Goal: Task Accomplishment & Management: Use online tool/utility

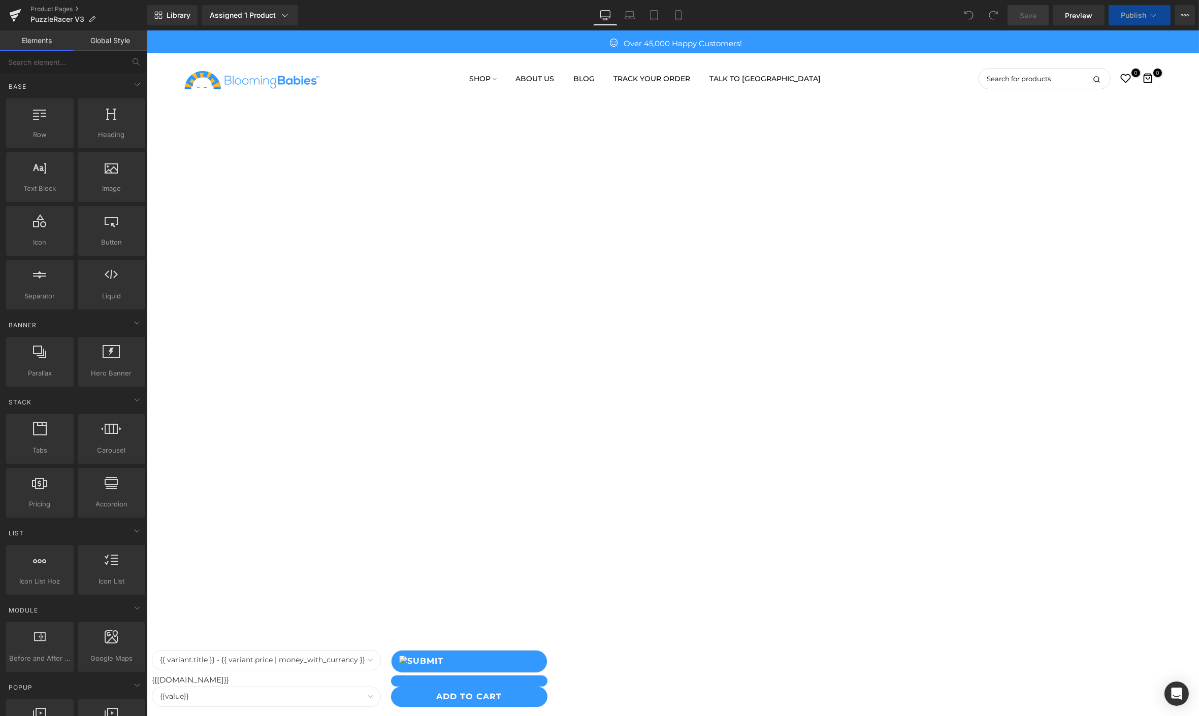
select select
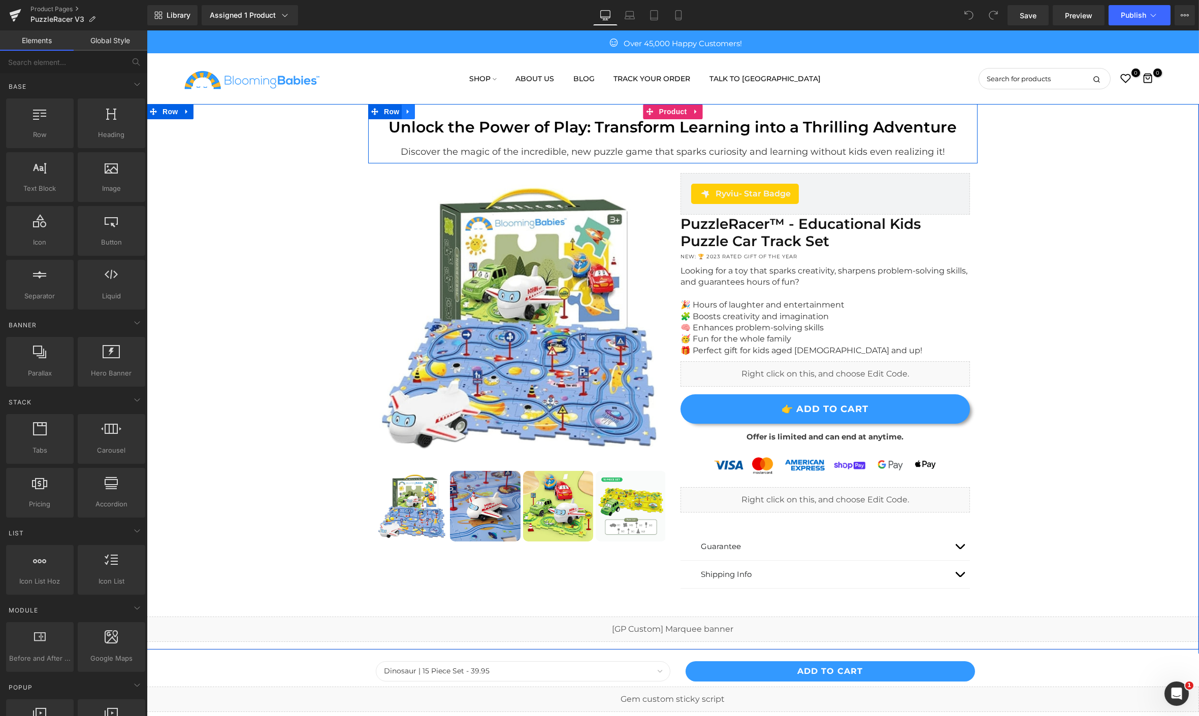
click at [406, 112] on icon at bounding box center [407, 112] width 2 height 5
click at [430, 110] on icon at bounding box center [433, 111] width 7 height 7
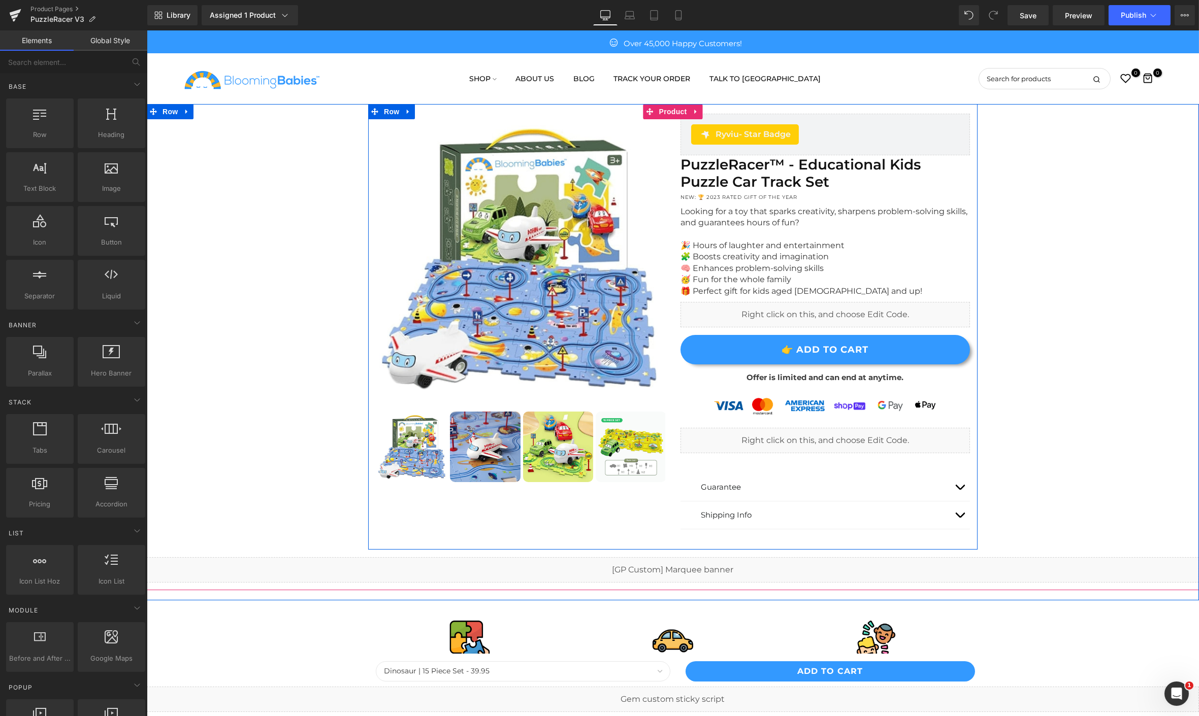
click at [146, 30] on div at bounding box center [146, 30] width 0 height 0
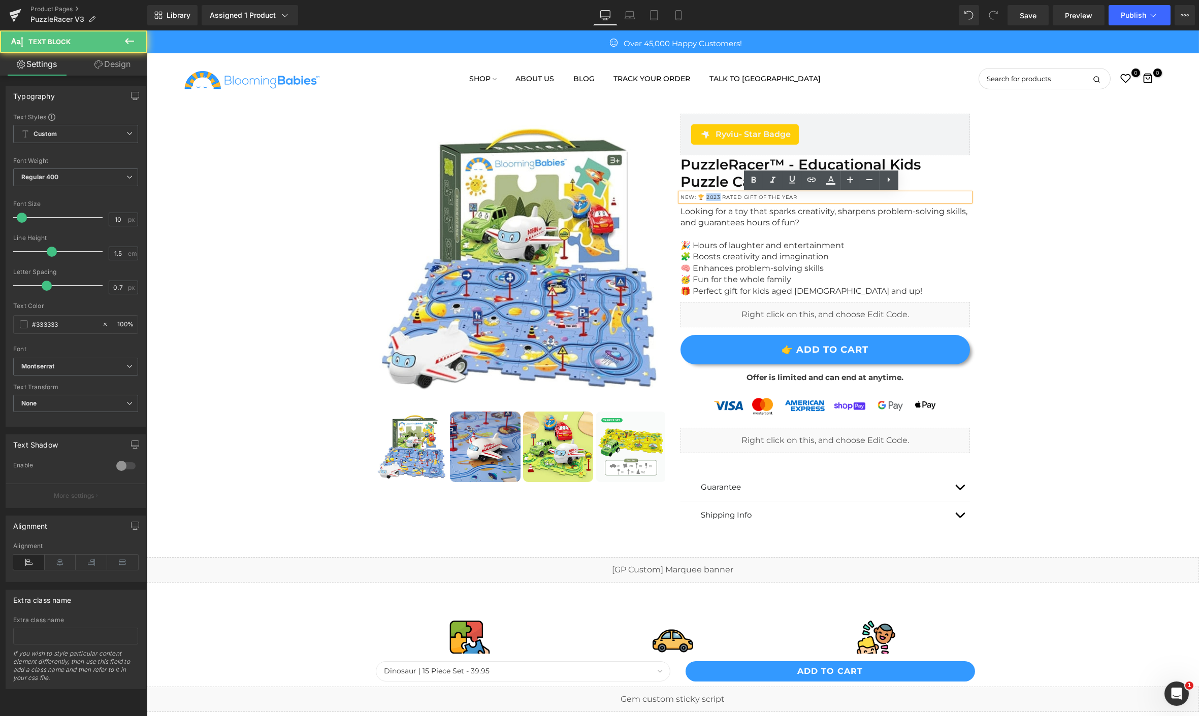
click at [712, 195] on p "NEW: 🏆 2023 RATED GIFT OF THE YEAR" at bounding box center [824, 197] width 289 height 8
click at [713, 196] on p "NEW: 🏆 2023 RATED GIFT OF THE YEAR" at bounding box center [824, 197] width 289 height 8
click at [714, 198] on p "NEW: 🏆 2023 RATED GIFT OF THE YEAR" at bounding box center [824, 197] width 289 height 8
click at [723, 196] on p "NEW: 🏆 2025 RATED GIFT OF THE YEAR" at bounding box center [824, 197] width 289 height 8
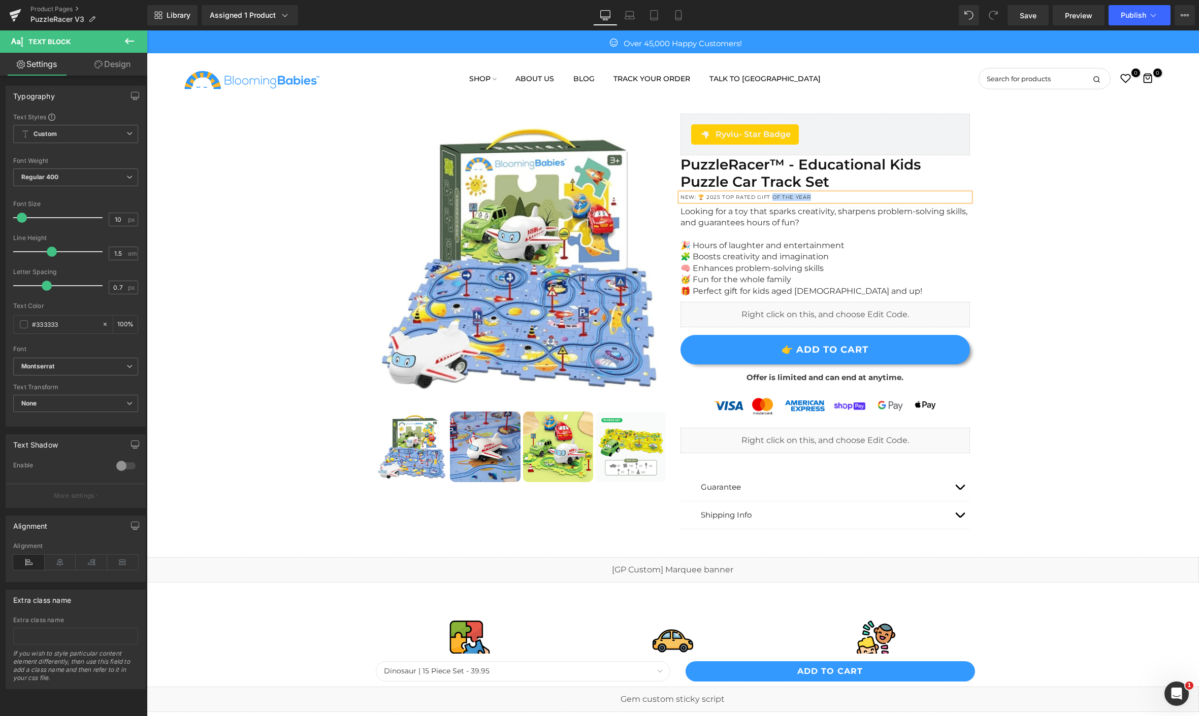
drag, startPoint x: 765, startPoint y: 196, endPoint x: 803, endPoint y: 196, distance: 37.6
click at [803, 196] on p "NEW: 🏆 2025 TOP RATED GIFT OF THE YEAR" at bounding box center [824, 197] width 289 height 8
drag, startPoint x: 806, startPoint y: 198, endPoint x: 765, endPoint y: 199, distance: 40.6
click at [765, 199] on p "NEW: 🏆 2025 TOP RATED GIFT OF THE YEAR" at bounding box center [824, 197] width 289 height 8
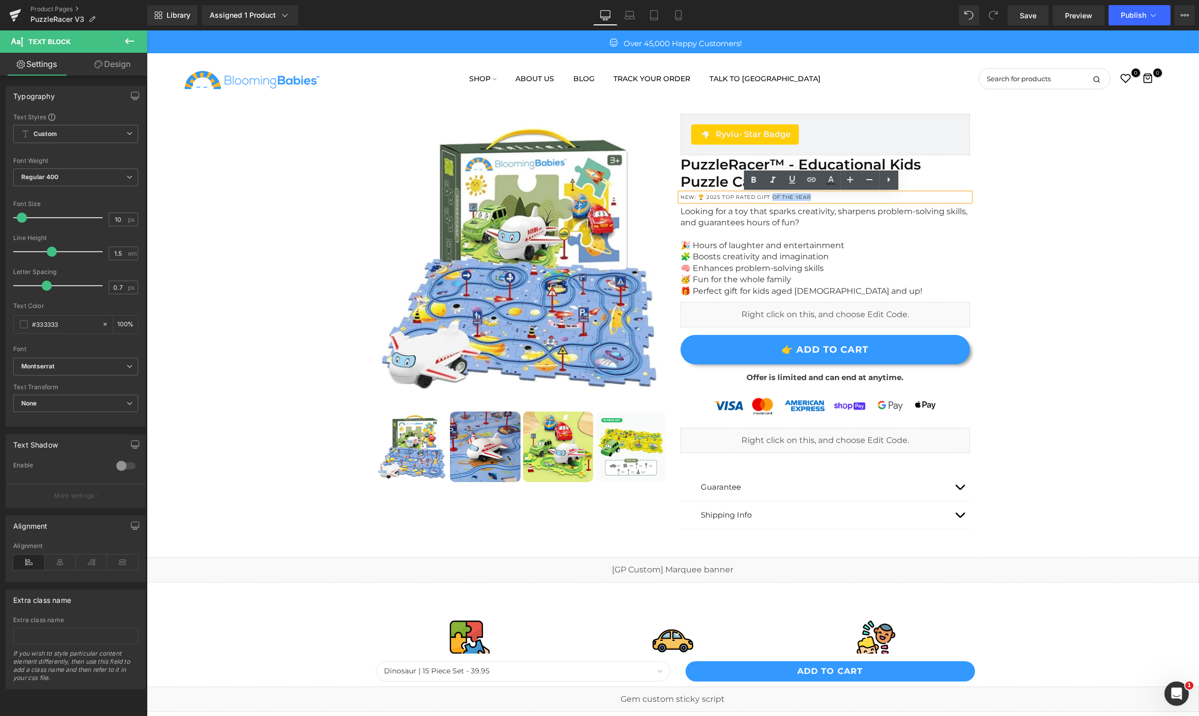
click at [827, 197] on p "NEW: 🏆 2025 TOP RATED GIFT OF THE YEAR" at bounding box center [824, 197] width 289 height 8
click at [990, 218] on div "Sale Off" at bounding box center [672, 347] width 1052 height 486
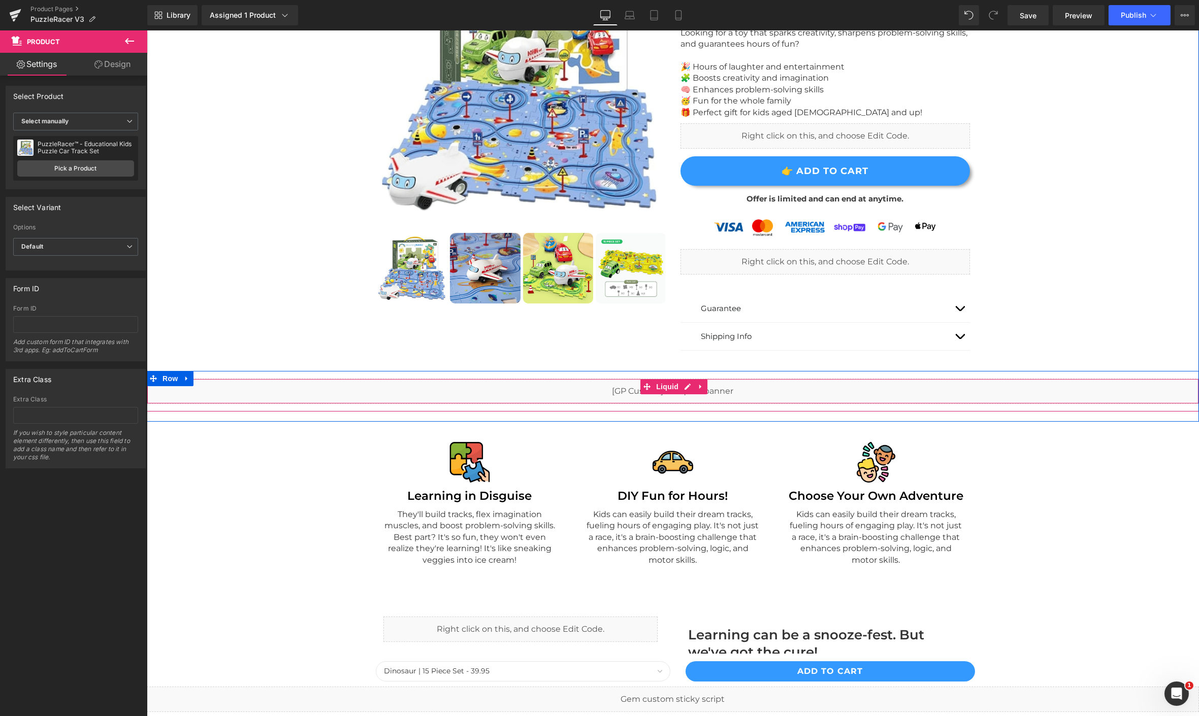
scroll to position [169, 0]
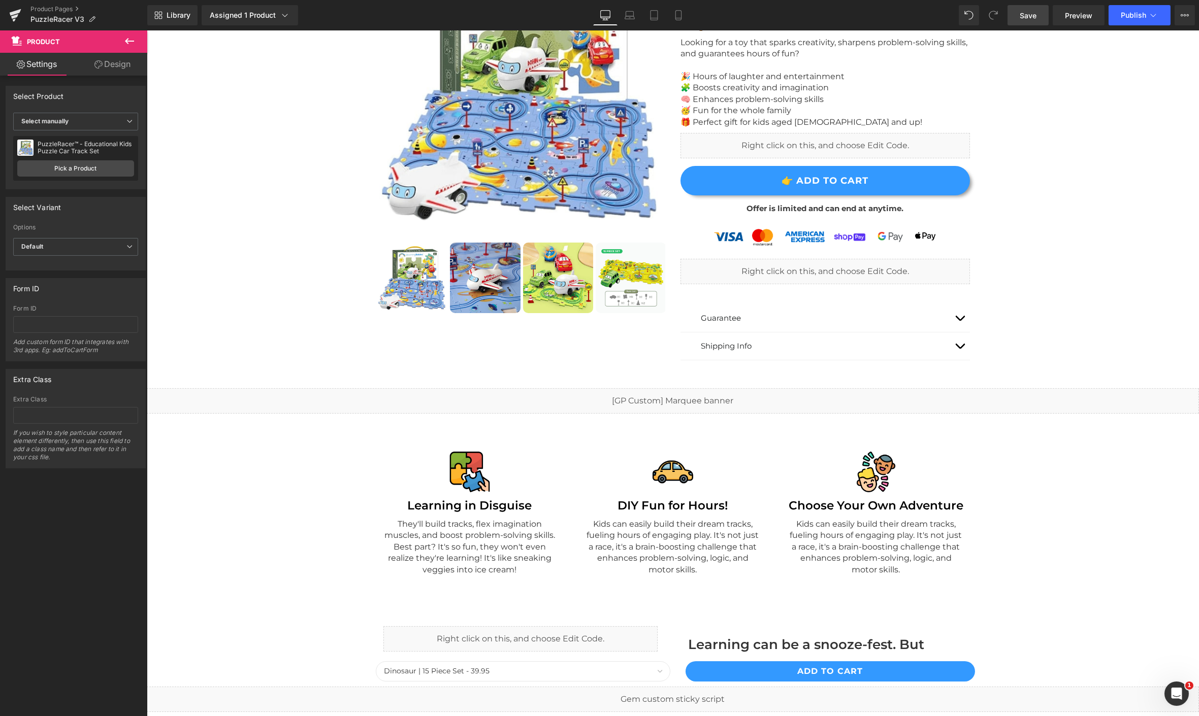
click at [1036, 19] on span "Save" at bounding box center [1027, 15] width 17 height 11
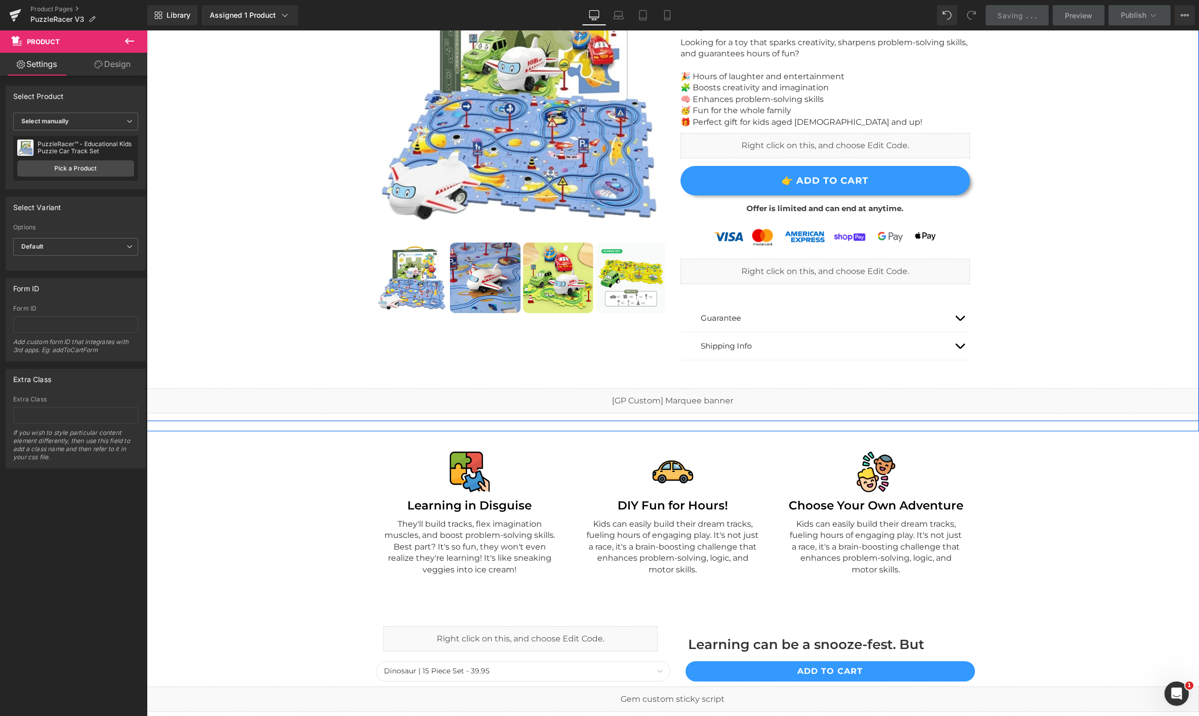
scroll to position [0, 0]
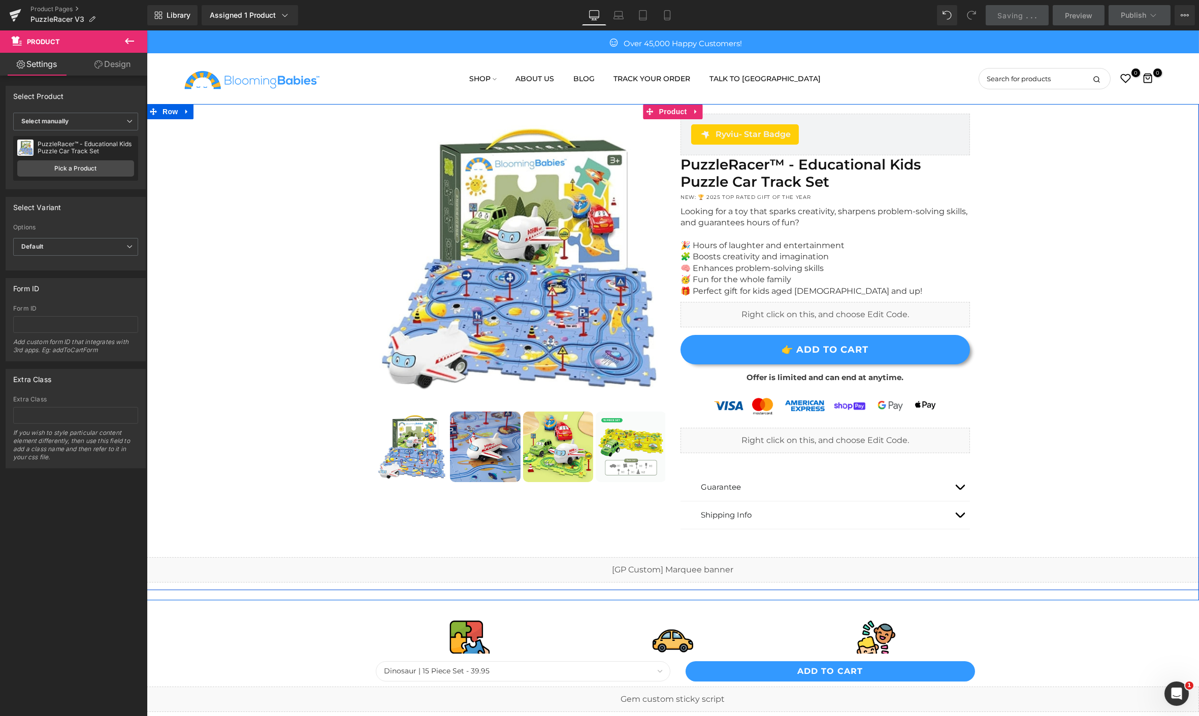
click at [935, 488] on p "Guarantee" at bounding box center [824, 487] width 249 height 12
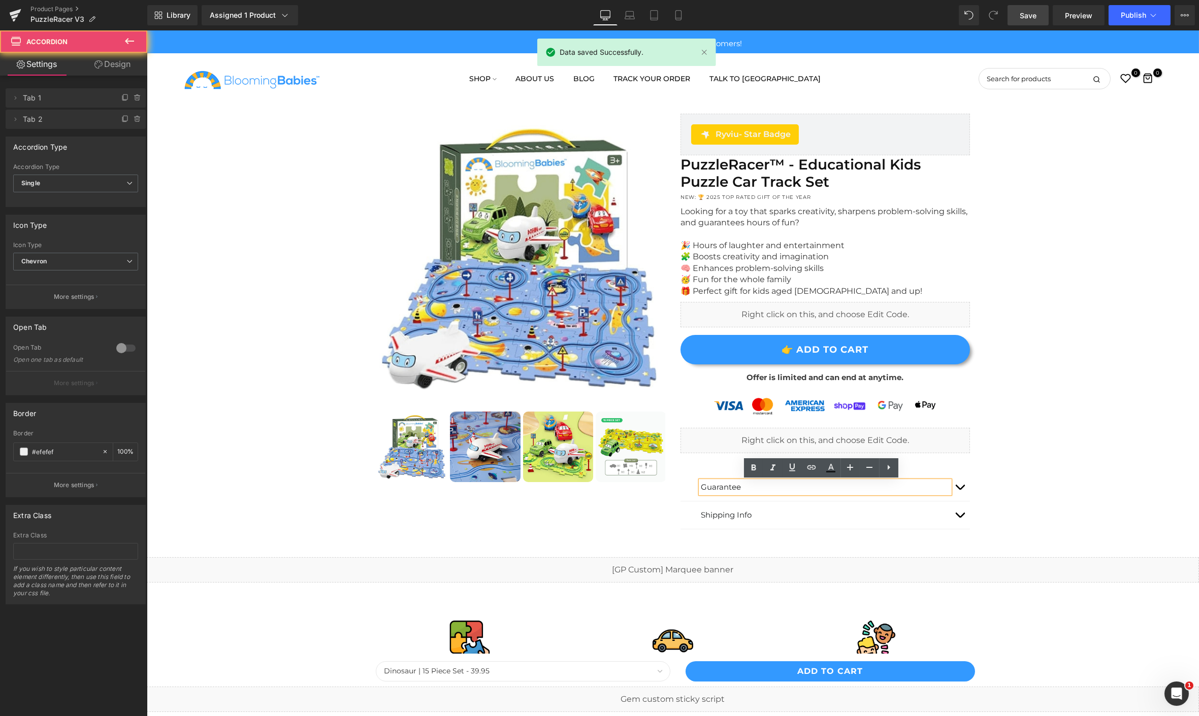
click at [951, 488] on button "button" at bounding box center [959, 487] width 20 height 27
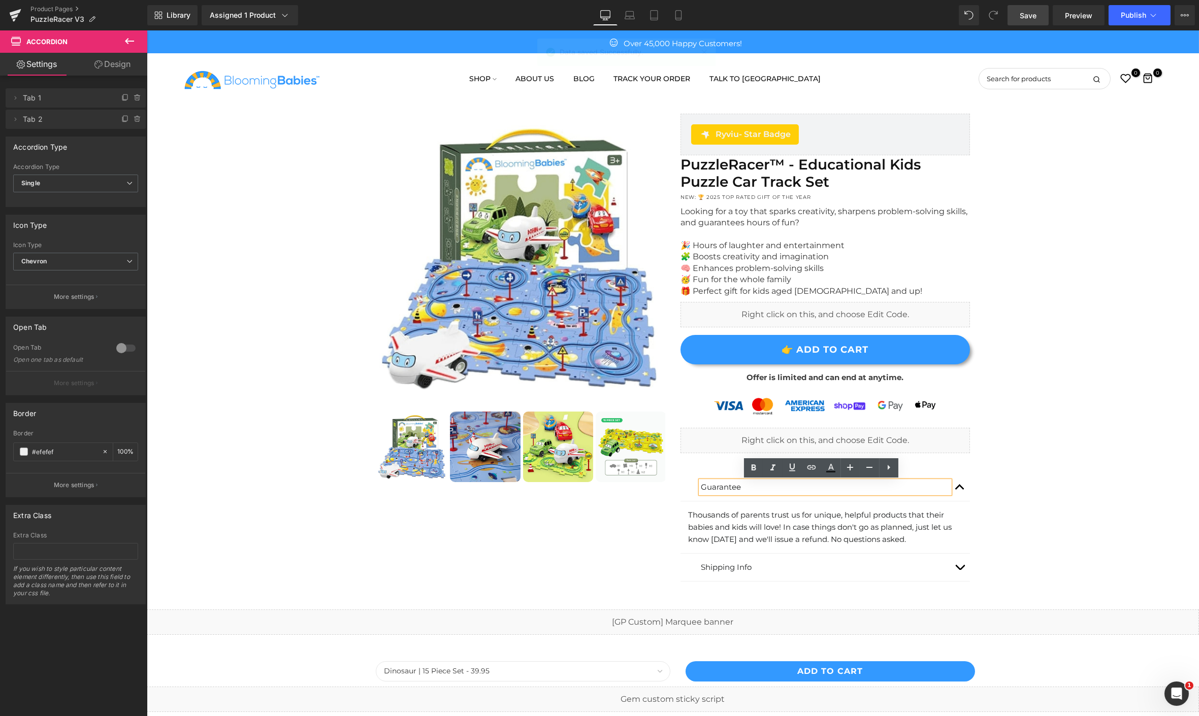
click at [960, 568] on button "button" at bounding box center [959, 567] width 20 height 27
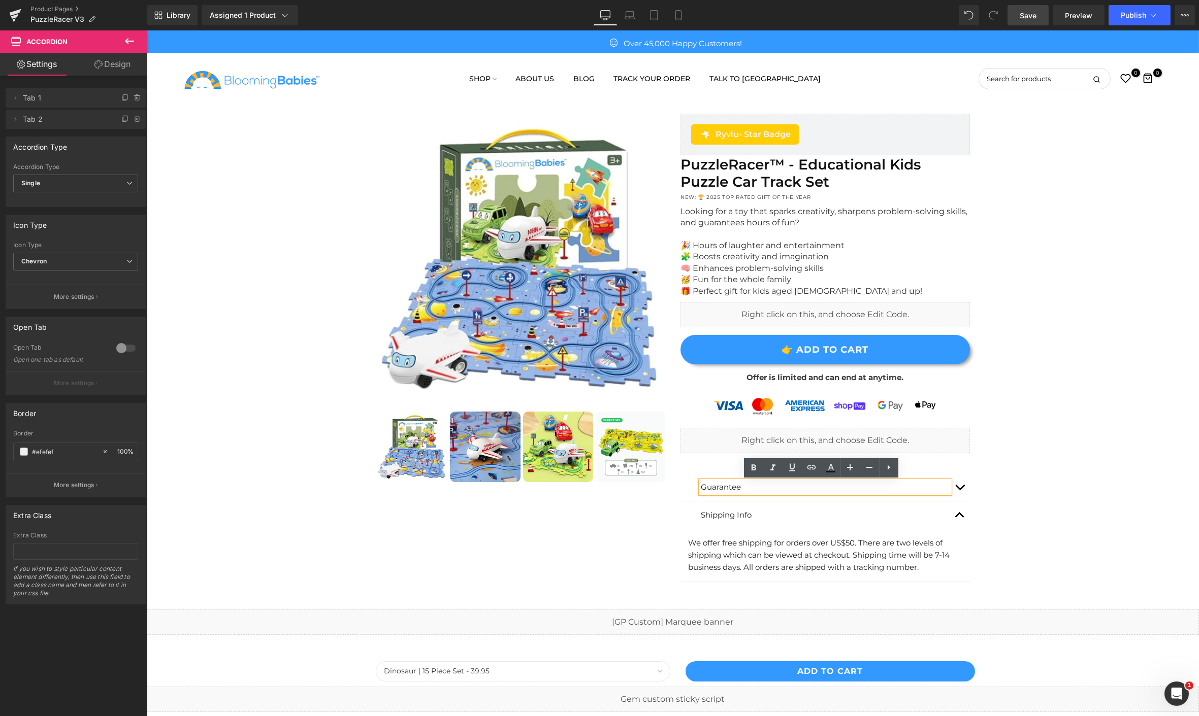
click at [959, 518] on span "button" at bounding box center [959, 518] width 0 height 0
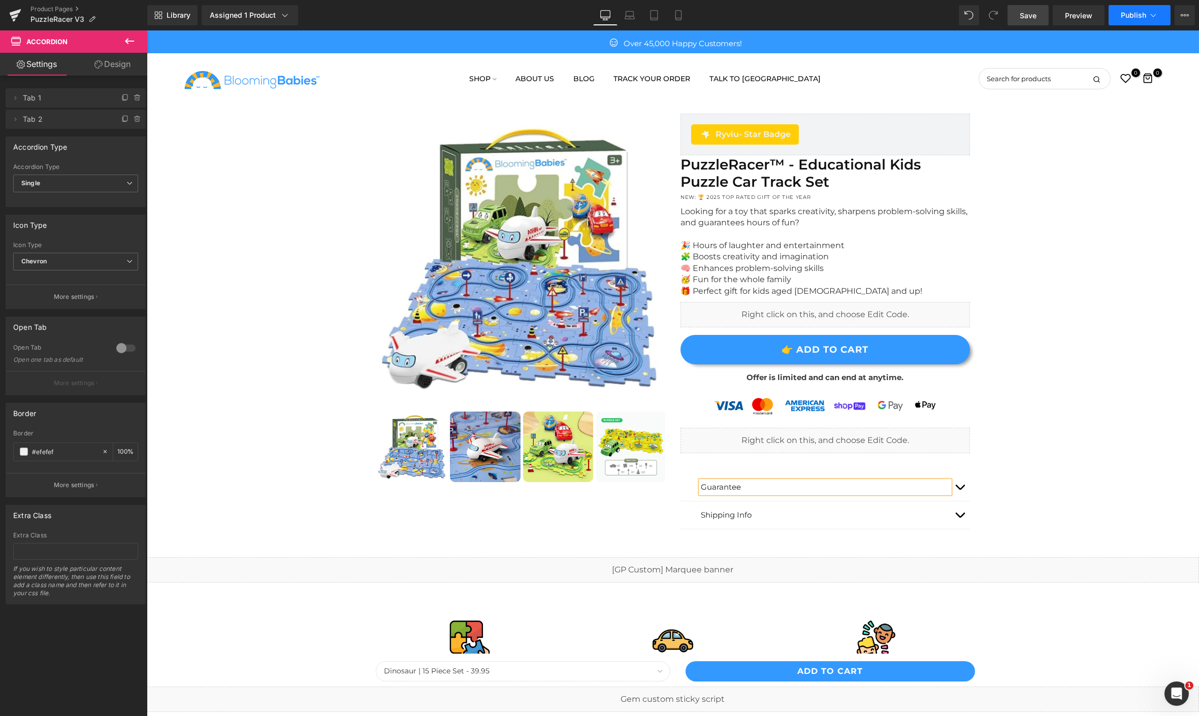
click at [1141, 16] on span "Publish" at bounding box center [1132, 15] width 25 height 8
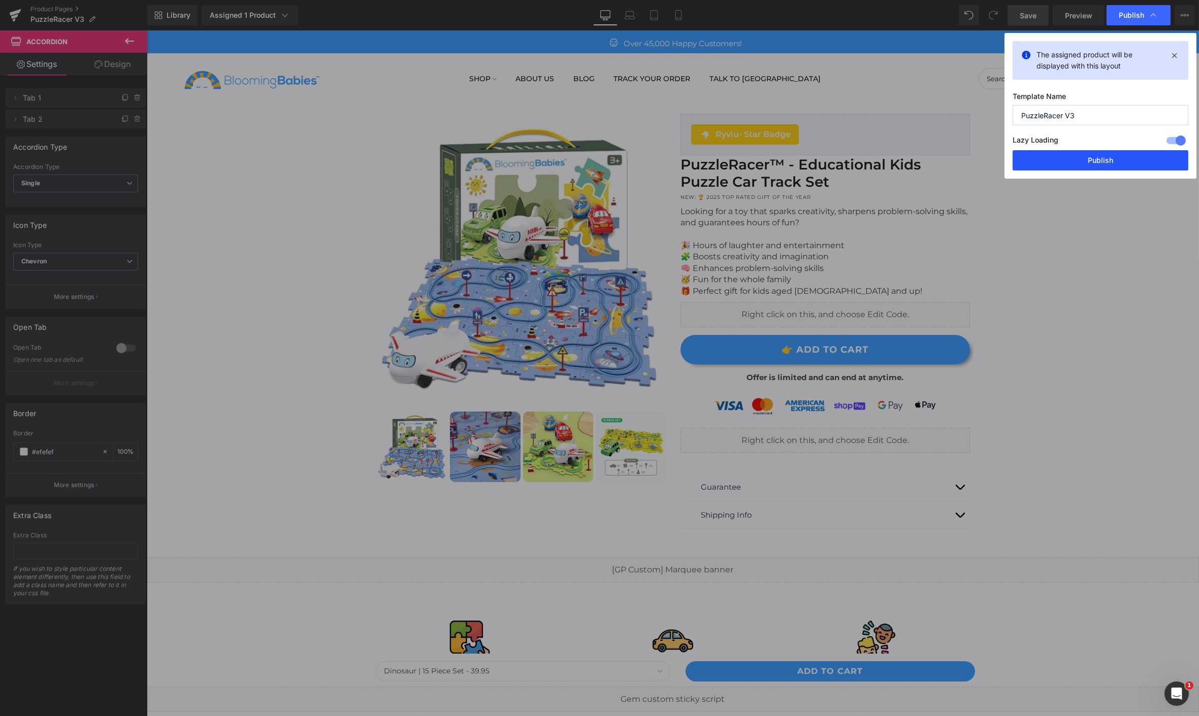
click at [1119, 162] on button "Publish" at bounding box center [1100, 160] width 176 height 20
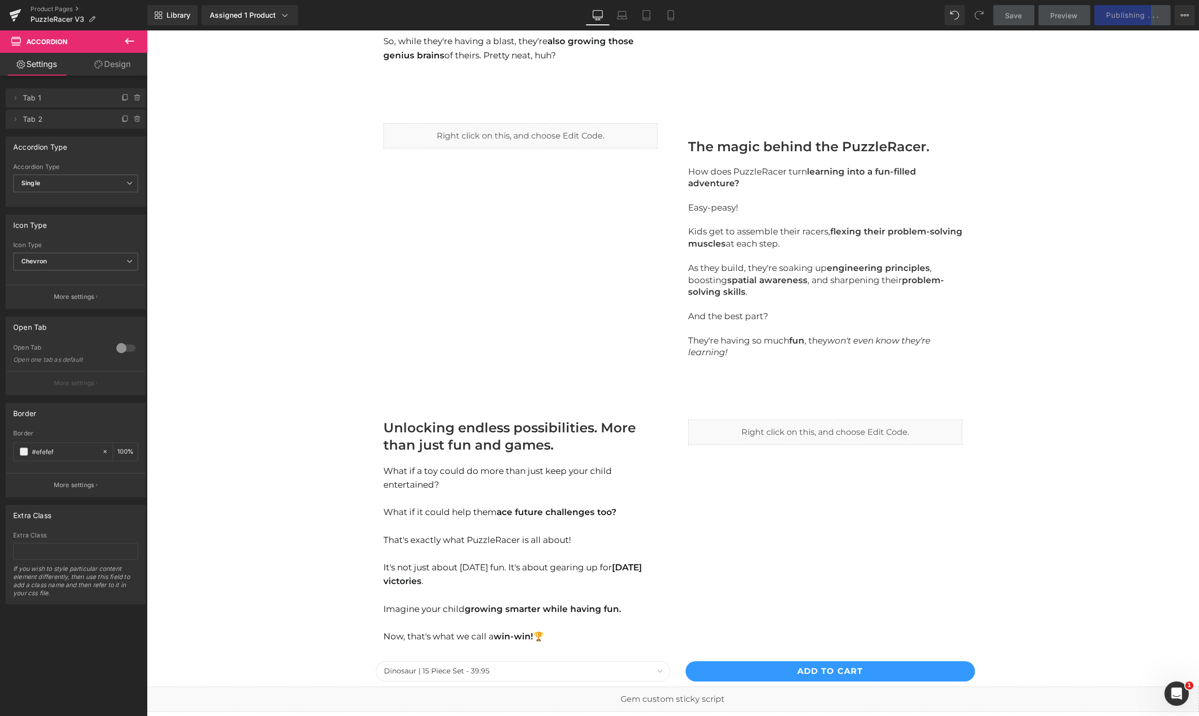
scroll to position [1297, 0]
